Goal: Information Seeking & Learning: Learn about a topic

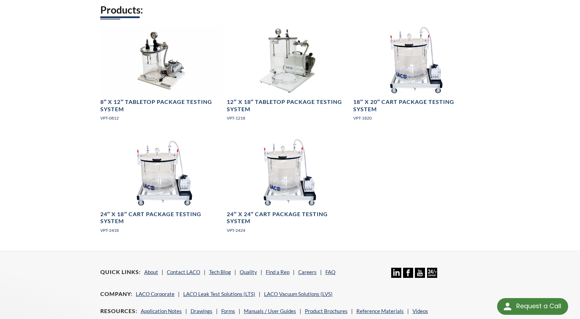
click at [439, 169] on div "Products: 8″ x 12″ Tabletop Package Testing System VPT-0812 12″ x 18″ Tabletop …" at bounding box center [290, 126] width 380 height 247
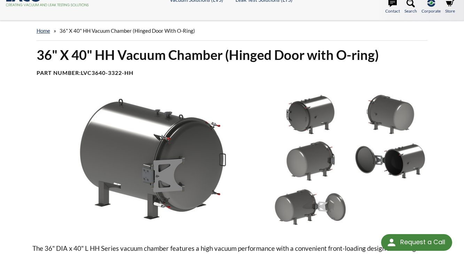
scroll to position [11, 0]
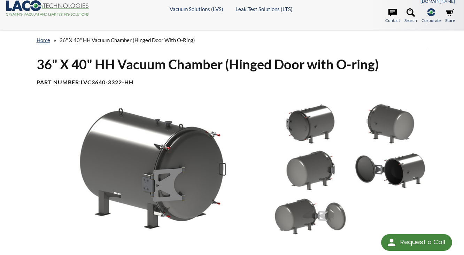
drag, startPoint x: 459, startPoint y: 0, endPoint x: 131, endPoint y: 76, distance: 336.7
click at [131, 79] on b "LVC3640-3322-HH" at bounding box center [107, 82] width 53 height 7
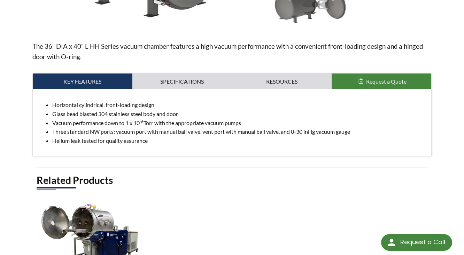
scroll to position [318, 0]
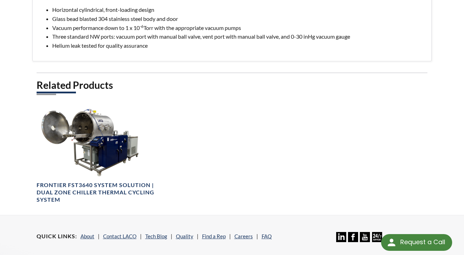
drag, startPoint x: 406, startPoint y: 88, endPoint x: 386, endPoint y: 93, distance: 20.3
click at [404, 90] on div "Related Products Frontier FST3640 System Solution | Dual Zone Chiller Thermal C…" at bounding box center [232, 147] width 391 height 136
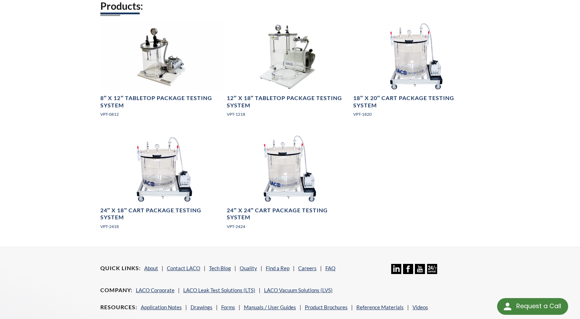
scroll to position [314, 0]
